Goal: Task Accomplishment & Management: Complete application form

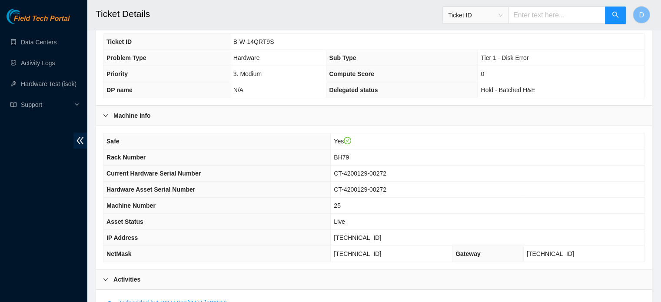
scroll to position [141, 0]
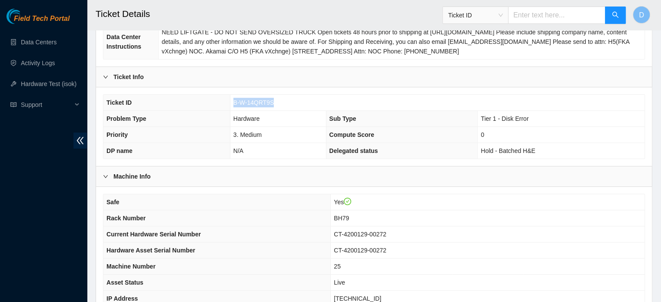
drag, startPoint x: 233, startPoint y: 101, endPoint x: 290, endPoint y: 102, distance: 57.8
click at [290, 102] on td "B-W-14QRT9S" at bounding box center [437, 103] width 415 height 16
copy span "B-W-14QRT9S"
click at [68, 85] on link "Hardware Test (isok)" at bounding box center [49, 83] width 56 height 7
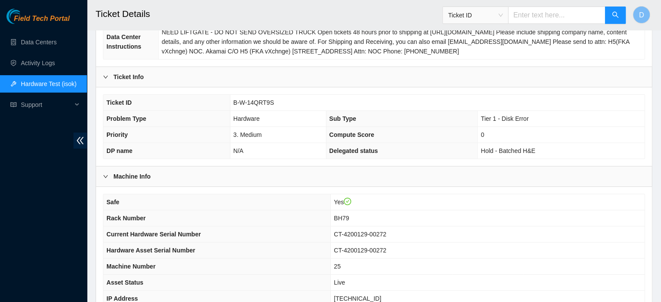
click at [437, 217] on td "BH79" at bounding box center [488, 218] width 314 height 16
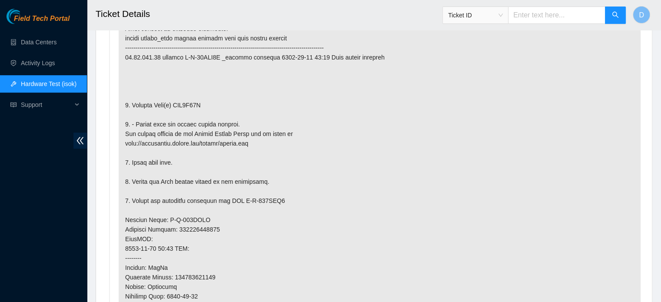
scroll to position [533, 0]
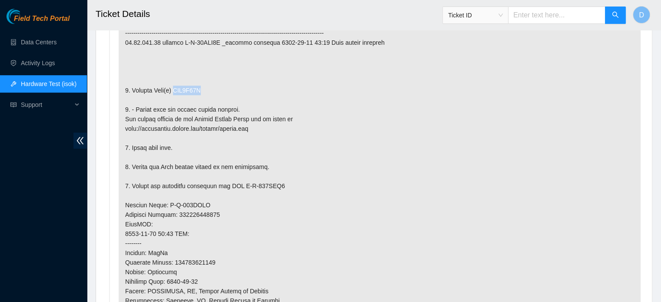
drag, startPoint x: 172, startPoint y: 85, endPoint x: 221, endPoint y: 85, distance: 48.7
click at [221, 85] on p at bounding box center [380, 214] width 522 height 463
copy p "WJG0E68W"
click at [401, 162] on p at bounding box center [380, 214] width 522 height 463
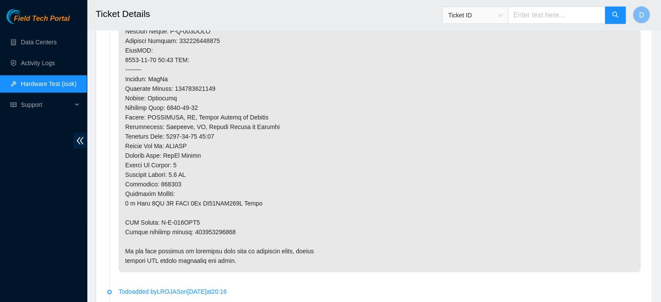
scroll to position [793, 0]
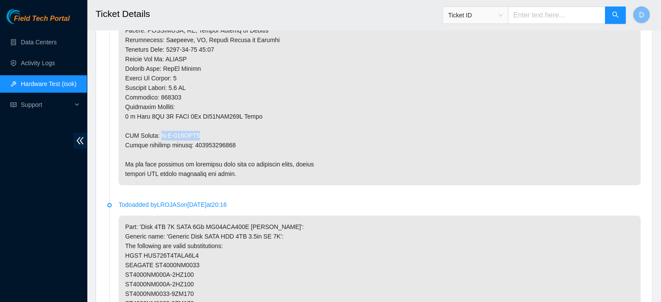
drag, startPoint x: 162, startPoint y: 133, endPoint x: 203, endPoint y: 129, distance: 41.1
copy p "B-W-155YHL8"
click at [502, 13] on span "Ticket ID" at bounding box center [475, 15] width 55 height 13
drag, startPoint x: 192, startPoint y: 145, endPoint x: 236, endPoint y: 140, distance: 44.2
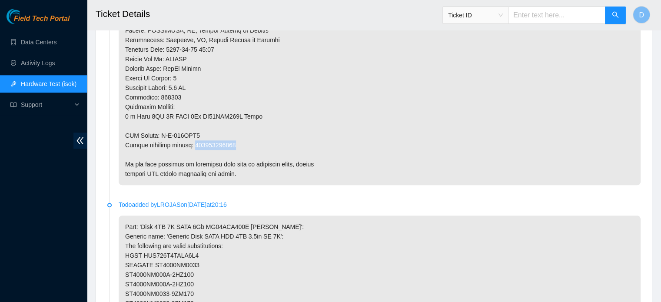
copy p "463470049346"
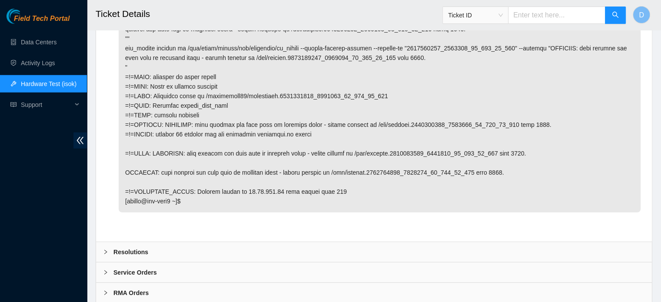
scroll to position [2280, 0]
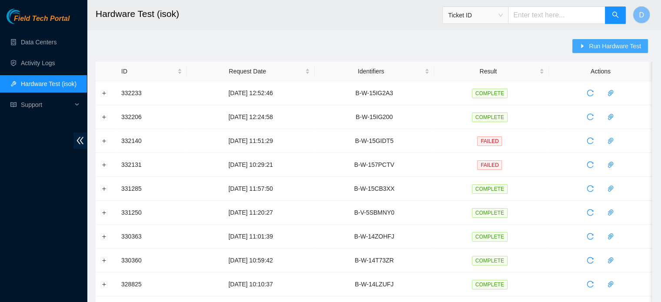
click at [593, 42] on span "Run Hardware Test" at bounding box center [615, 46] width 52 height 10
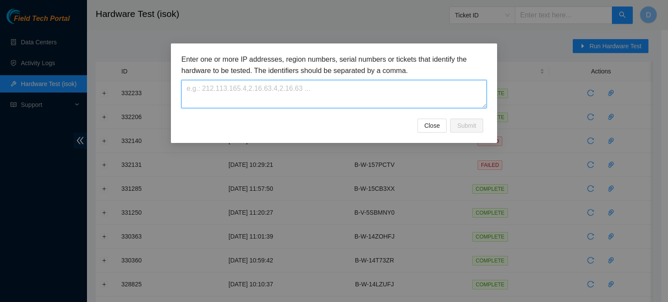
click at [277, 95] on textarea at bounding box center [333, 94] width 305 height 28
paste textarea "B-W-14QRT9S"
type textarea "B-W-14QRT9S"
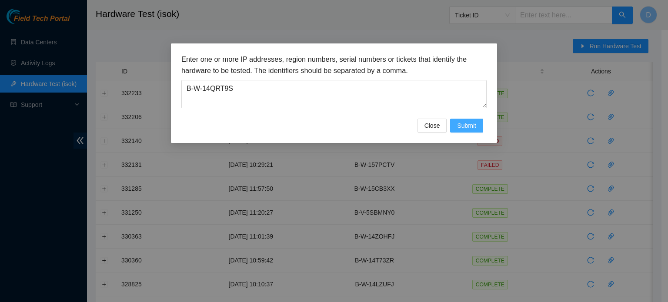
click at [461, 123] on span "Submit" at bounding box center [466, 126] width 19 height 10
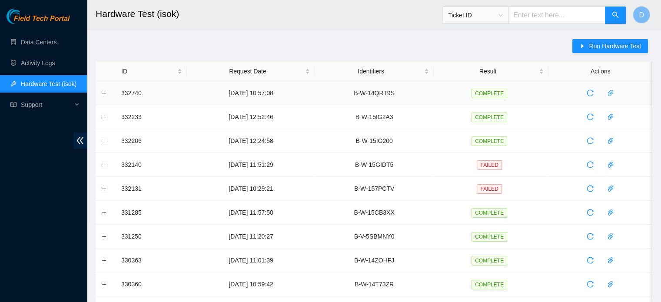
click at [606, 90] on body "Field Tech Portal Data Centers Activity Logs Hardware Test (isok) Support Hardw…" at bounding box center [330, 151] width 661 height 302
click at [612, 96] on icon "paper-clip" at bounding box center [610, 93] width 7 height 7
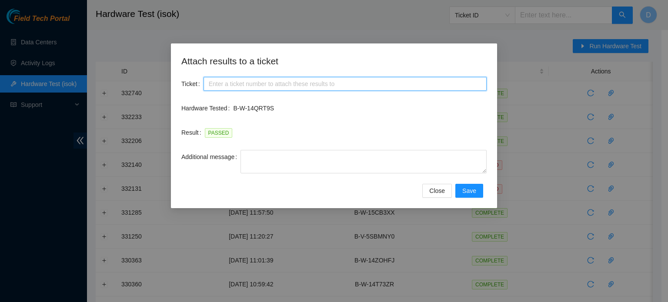
click at [340, 80] on input "Ticket" at bounding box center [344, 84] width 283 height 14
paste input "B-W-14QRT9S"
type input "B-W-14QRT9S"
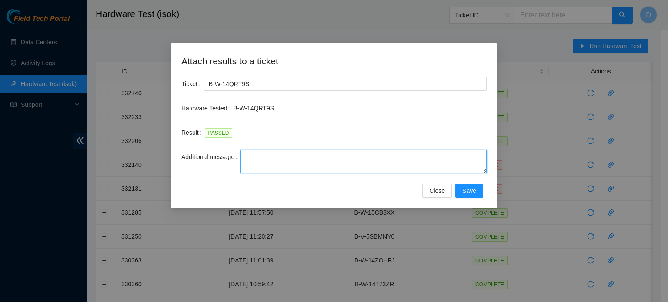
click at [316, 165] on textarea "Additional message" at bounding box center [363, 161] width 246 height 23
paste textarea "-Safely powered down machine -Remove broken disk s/n: ( ) and replaced it with …"
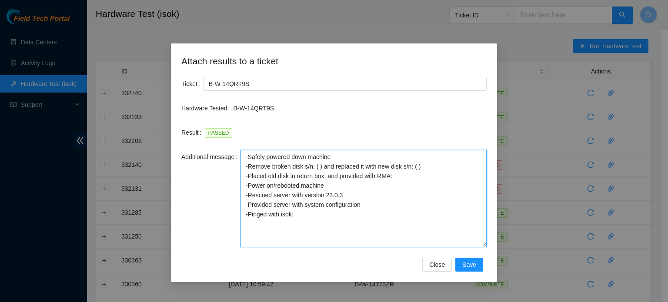
drag, startPoint x: 483, startPoint y: 169, endPoint x: 485, endPoint y: 243, distance: 74.4
click at [485, 243] on textarea "-Safely powered down machine -Remove broken disk s/n: ( ) and replaced it with …" at bounding box center [363, 198] width 246 height 97
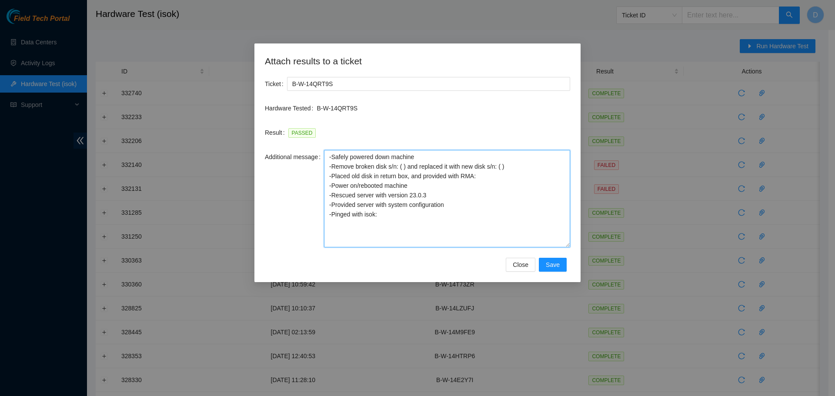
click at [433, 160] on textarea "-Safely powered down machine -Remove broken disk s/n: ( ) and replaced it with …" at bounding box center [447, 198] width 246 height 97
click at [410, 173] on textarea "-Safely powered down machine -Remove broken disk s/n: ( ) and replaced it with …" at bounding box center [447, 198] width 246 height 97
click at [393, 160] on textarea "-Safely powered down machine -Remove broken disk s/n: ( ) and replaced it with …" at bounding box center [447, 198] width 246 height 97
click at [401, 165] on textarea "-Safely powered down machine -Remove broken disk s/n: ( ) and replaced it with …" at bounding box center [447, 198] width 246 height 97
click at [403, 166] on textarea "-Safely powered down machine -Remove broken disk s/n: ( ) and replaced it with …" at bounding box center [447, 198] width 246 height 97
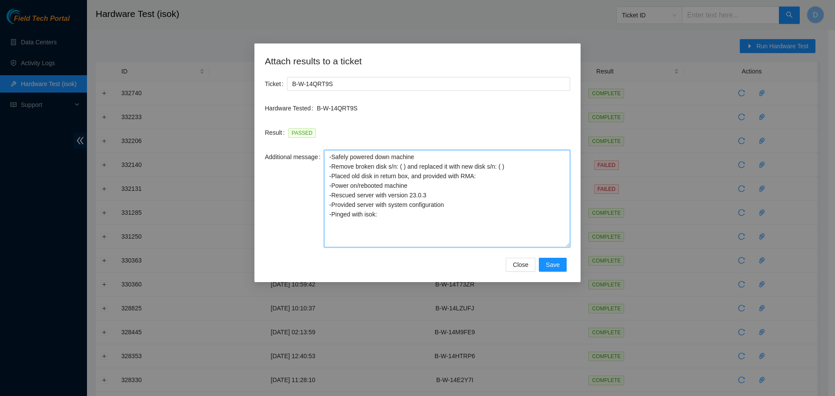
paste textarea "WJG0E68W"
click at [401, 193] on textarea "-Safely powered down machine -Remove broken disk s/n: (WJG0E68W ) and replaced …" at bounding box center [447, 198] width 246 height 97
click at [443, 196] on textarea "-Safely powered down machine -Remove broken disk s/n: (WJG0E68W ) and replaced …" at bounding box center [447, 198] width 246 height 97
click at [464, 179] on textarea "-Safely powered down machine -Remove broken disk s/n: (WJG0E68W ) and replaced …" at bounding box center [447, 198] width 246 height 97
click at [486, 179] on textarea "-Safely powered down machine -Remove broken disk s/n: (WJG0E68W ) and replaced …" at bounding box center [447, 198] width 246 height 97
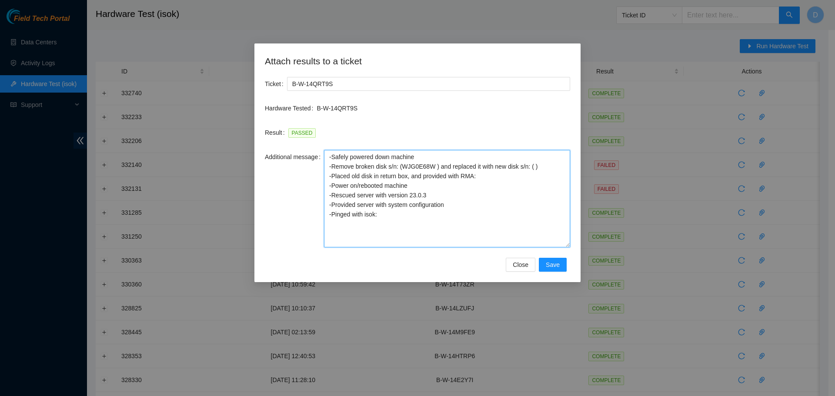
paste textarea "B-W-155YHL8"
drag, startPoint x: 493, startPoint y: 172, endPoint x: 506, endPoint y: 173, distance: 13.9
click at [505, 173] on textarea "-Safely powered down machine -Remove broken disk s/n: (WJG0E68W ) and replaced …" at bounding box center [447, 198] width 246 height 97
click at [529, 166] on textarea "-Safely powered down machine -Remove broken disk s/n: (WJG0E68W ) and replaced …" at bounding box center [447, 198] width 246 height 97
click at [531, 166] on textarea "-Safely powered down machine -Remove broken disk s/n: (WJG0E68W ) and replaced …" at bounding box center [447, 198] width 246 height 97
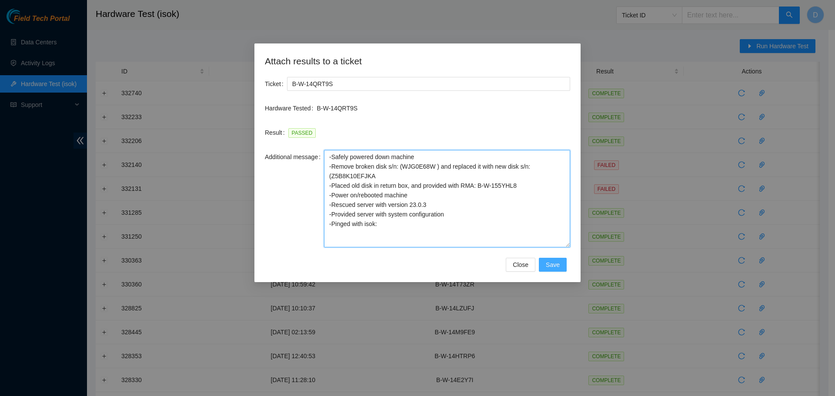
type textarea "-Safely powered down machine -Remove broken disk s/n: (WJG0E68W ) and replaced …"
click at [553, 262] on span "Save" at bounding box center [553, 265] width 14 height 10
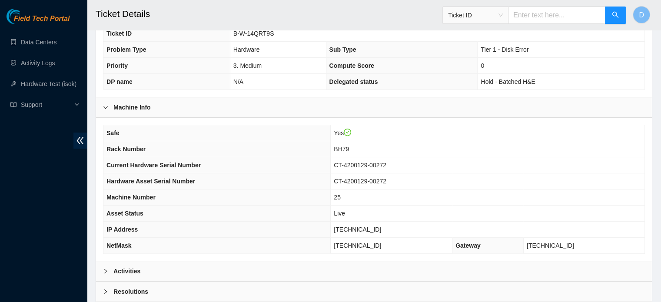
scroll to position [275, 0]
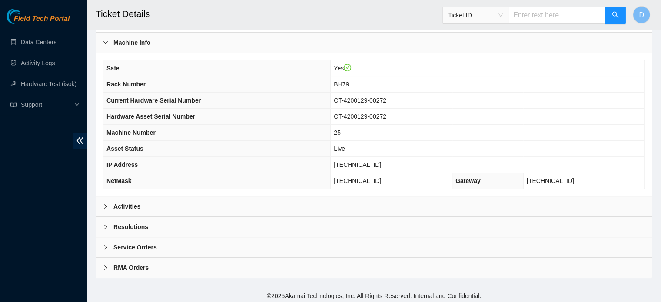
click at [148, 226] on div "Resolutions" at bounding box center [374, 227] width 556 height 20
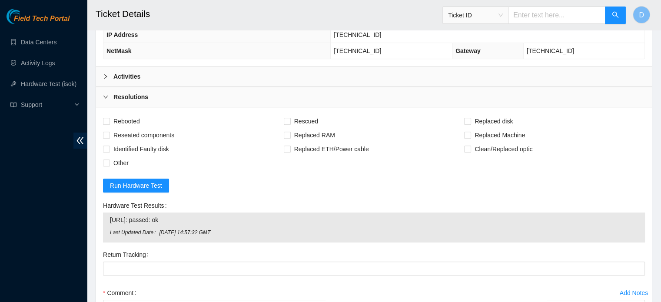
scroll to position [406, 0]
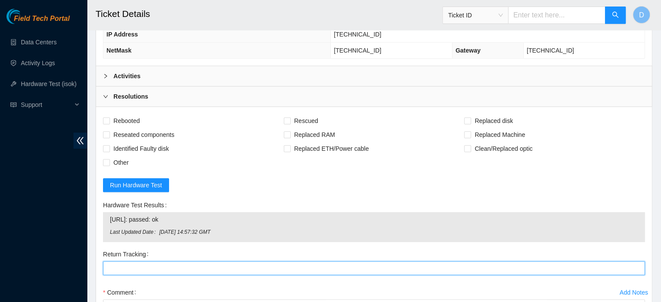
click at [121, 261] on Tracking "Return Tracking" at bounding box center [374, 268] width 542 height 14
paste Tracking "463470049346"
type Tracking "463470049346"
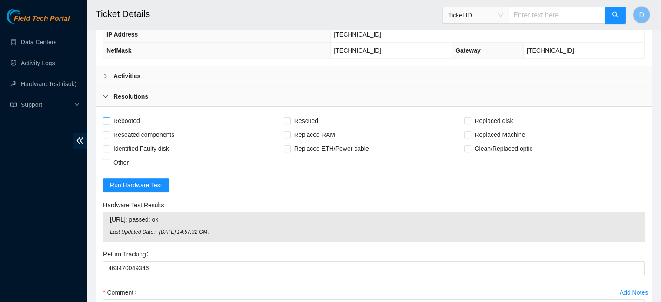
click at [137, 114] on span "Rebooted" at bounding box center [126, 121] width 33 height 14
click at [109, 117] on input "Rebooted" at bounding box center [106, 120] width 6 height 6
checkbox input "true"
click at [308, 119] on span "Rescued" at bounding box center [306, 121] width 31 height 14
click at [290, 119] on input "Rescued" at bounding box center [287, 120] width 6 height 6
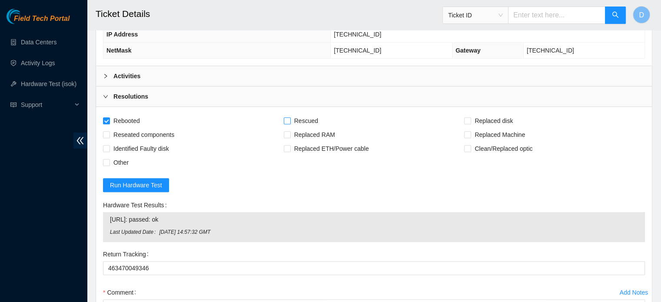
checkbox input "true"
click at [476, 118] on span "Replaced disk" at bounding box center [493, 121] width 45 height 14
click at [470, 118] on input "Replaced disk" at bounding box center [467, 120] width 6 height 6
checkbox input "true"
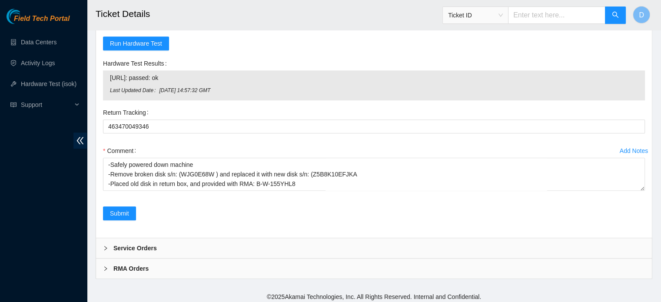
scroll to position [548, 0]
click at [117, 210] on span "Submit" at bounding box center [119, 213] width 19 height 10
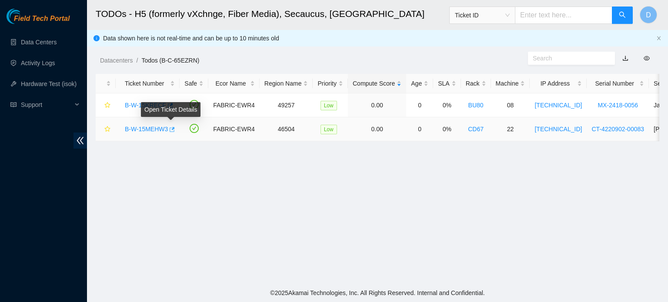
click at [173, 128] on icon "button" at bounding box center [172, 129] width 5 height 5
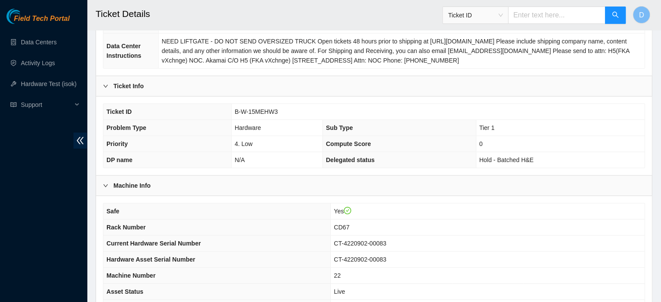
scroll to position [275, 0]
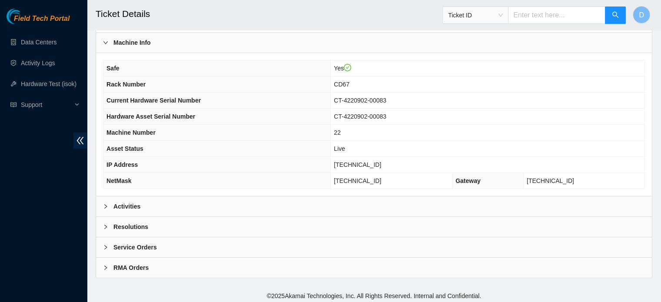
click at [203, 210] on div "Activities" at bounding box center [374, 206] width 556 height 20
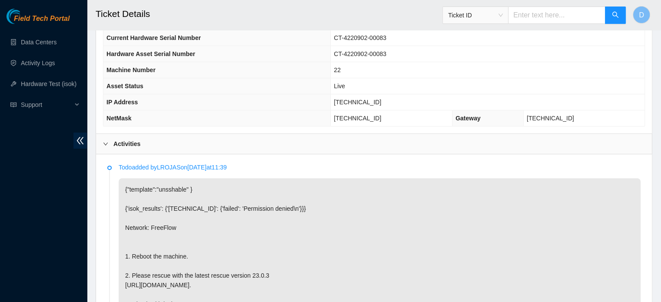
scroll to position [319, 0]
